Goal: Find specific page/section: Find specific page/section

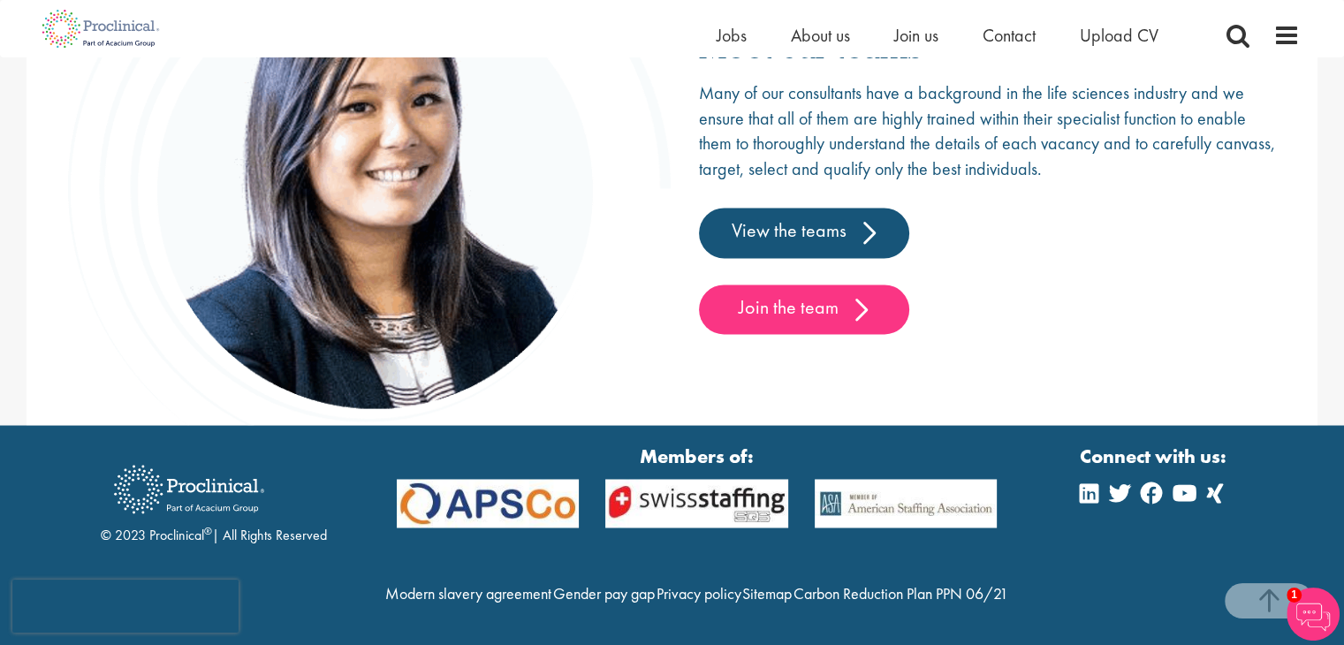
scroll to position [2842, 0]
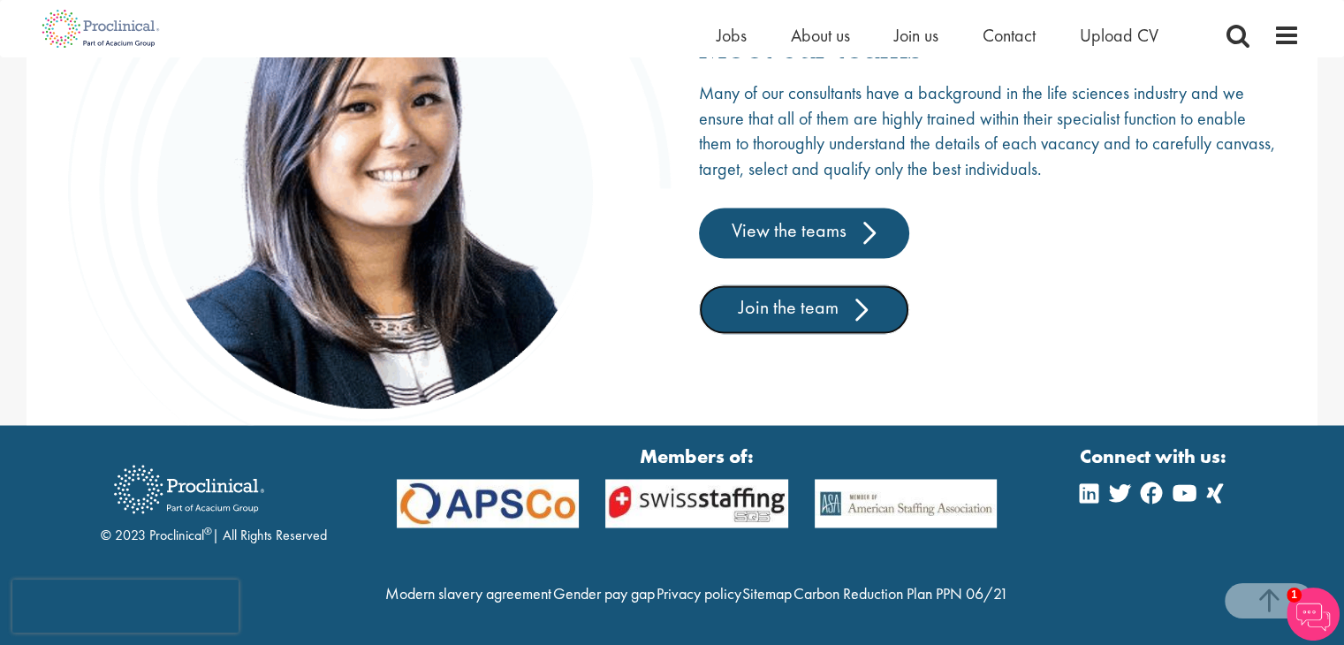
click at [725, 285] on link "Join the team" at bounding box center [804, 309] width 210 height 49
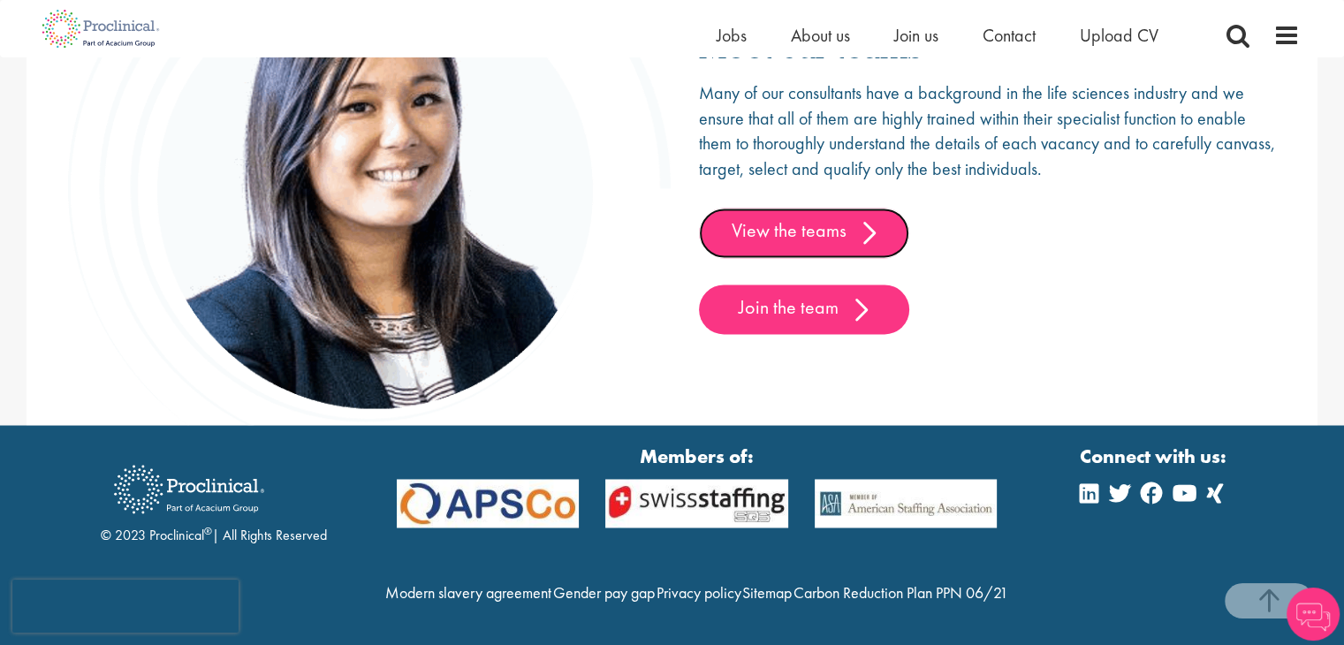
scroll to position [2778, 0]
click at [839, 208] on link "View the teams" at bounding box center [804, 232] width 210 height 49
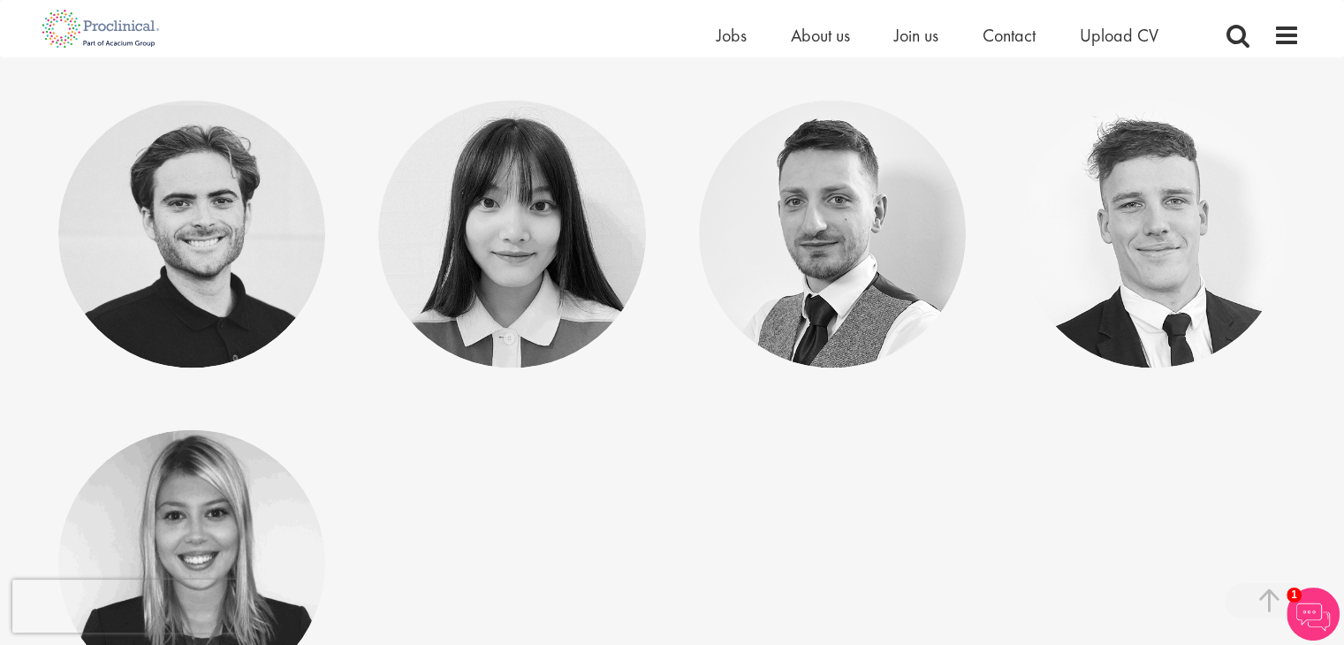
scroll to position [9318, 0]
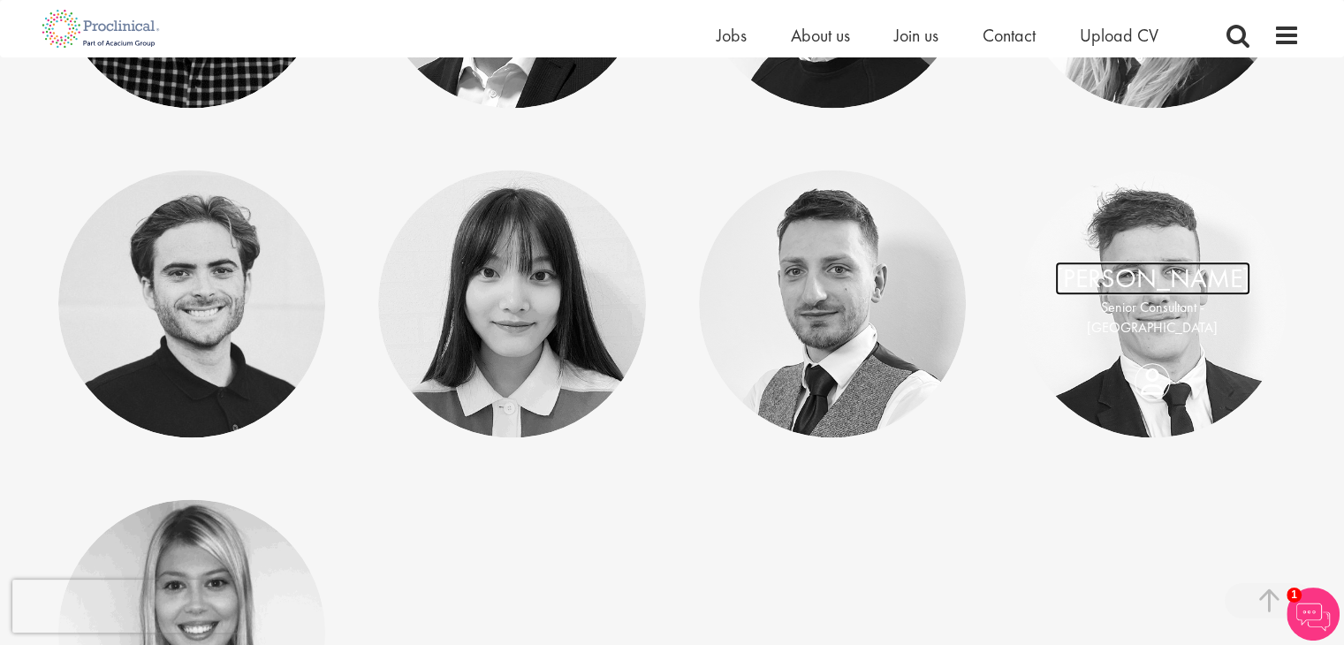
drag, startPoint x: 1121, startPoint y: 276, endPoint x: 1135, endPoint y: 285, distance: 15.9
click at [1135, 285] on link "[PERSON_NAME]" at bounding box center [1152, 279] width 195 height 34
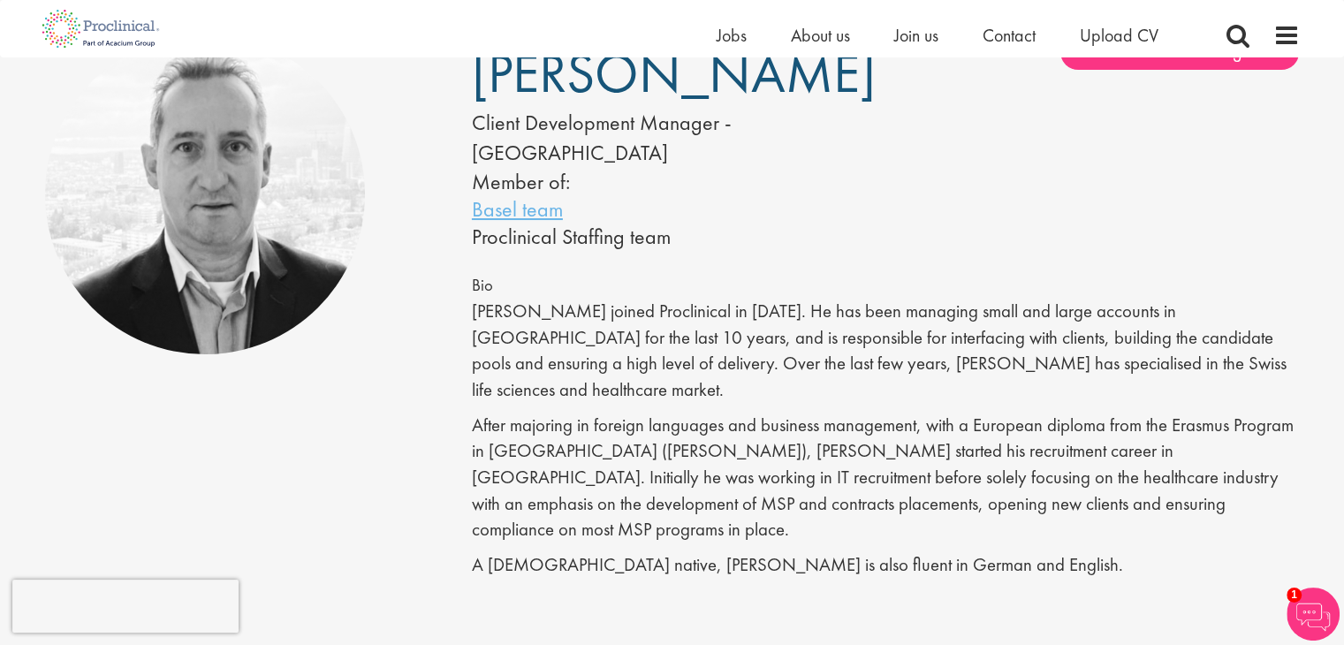
scroll to position [265, 0]
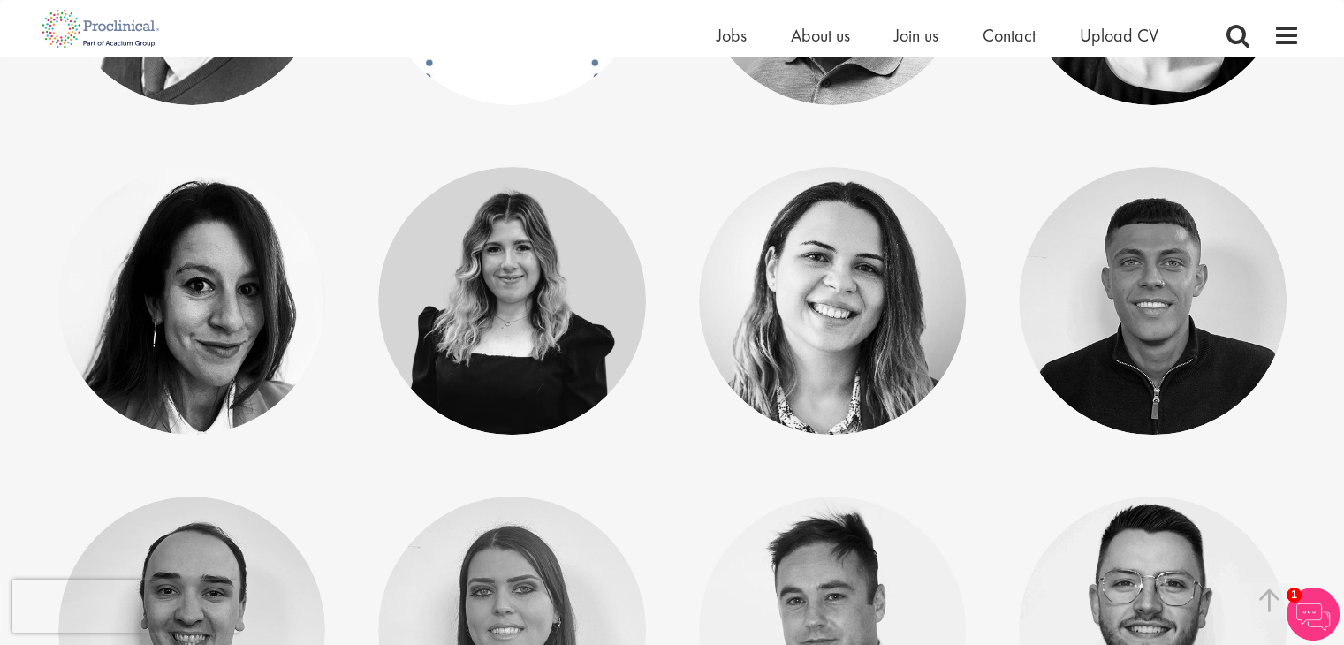
scroll to position [6490, 0]
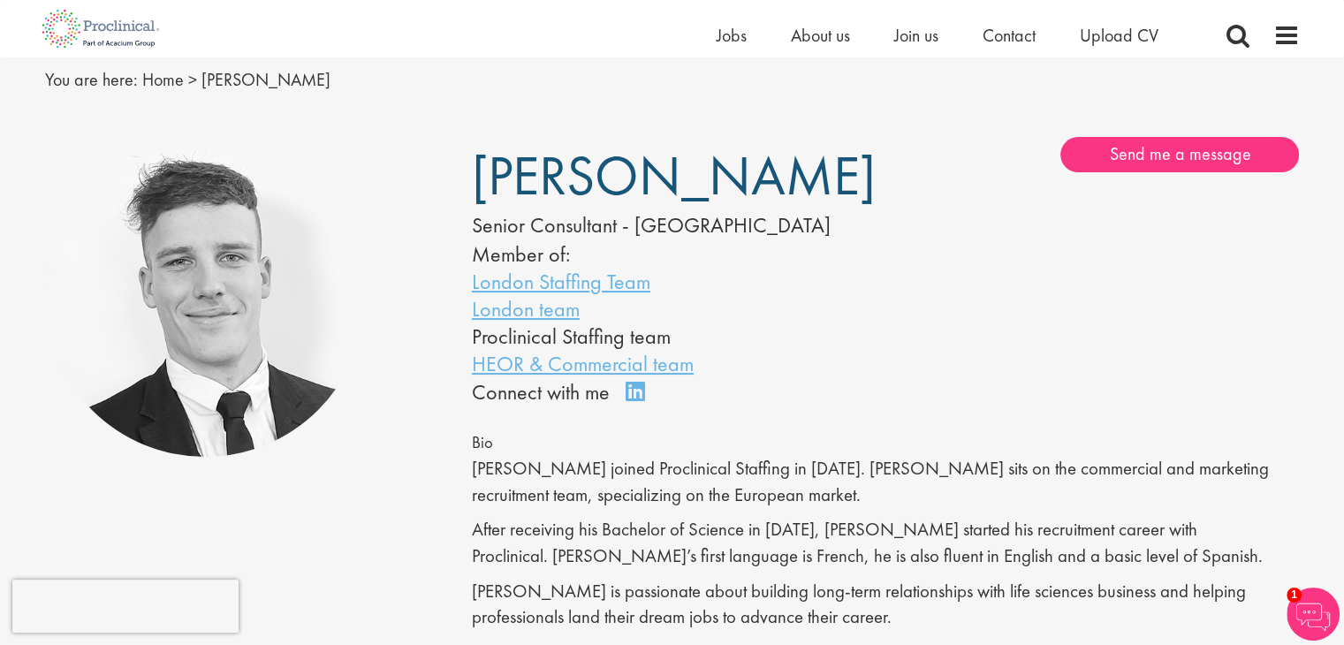
scroll to position [88, 0]
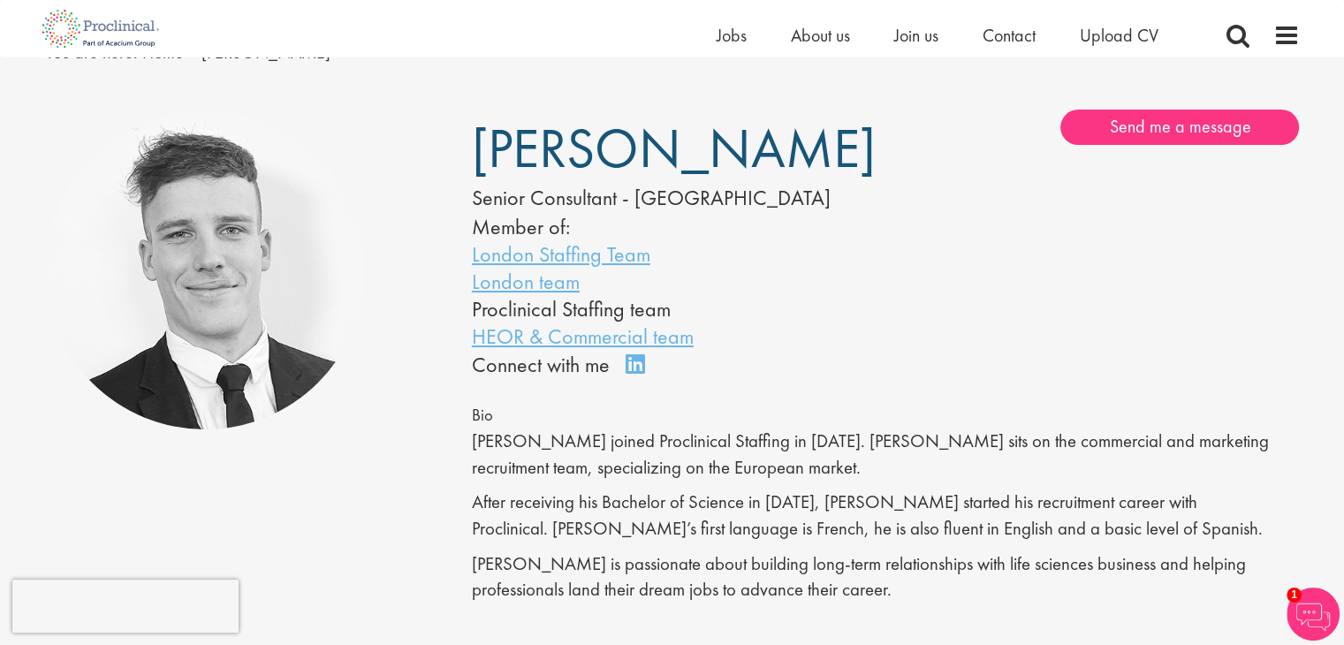
drag, startPoint x: 445, startPoint y: 373, endPoint x: 1064, endPoint y: 326, distance: 620.3
click at [1064, 326] on div "[PERSON_NAME] Senior Consultant - [GEOGRAPHIC_DATA] Member of: London Staffing …" at bounding box center [886, 245] width 855 height 271
